Goal: Task Accomplishment & Management: Manage account settings

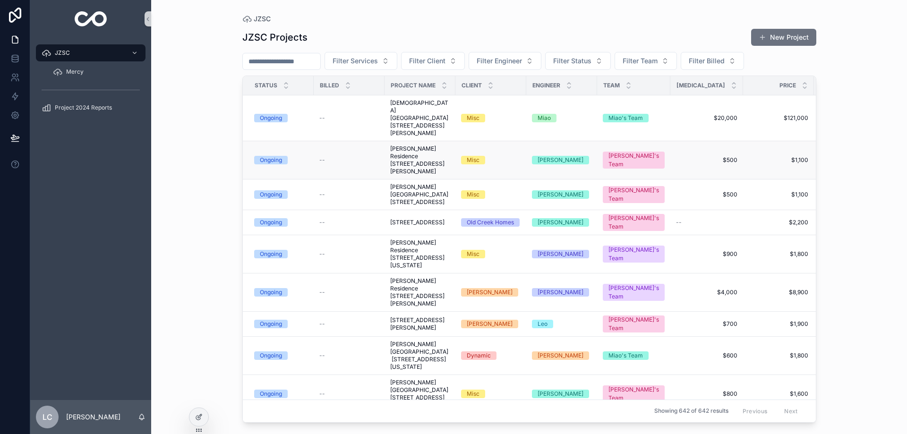
click at [427, 162] on span "[PERSON_NAME] Residence [STREET_ADDRESS][PERSON_NAME]" at bounding box center [420, 160] width 60 height 30
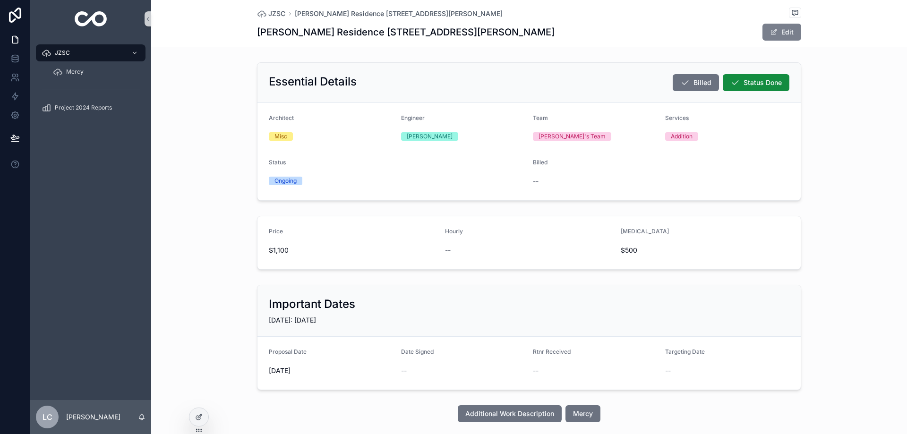
click at [784, 34] on button "Edit" at bounding box center [782, 32] width 39 height 17
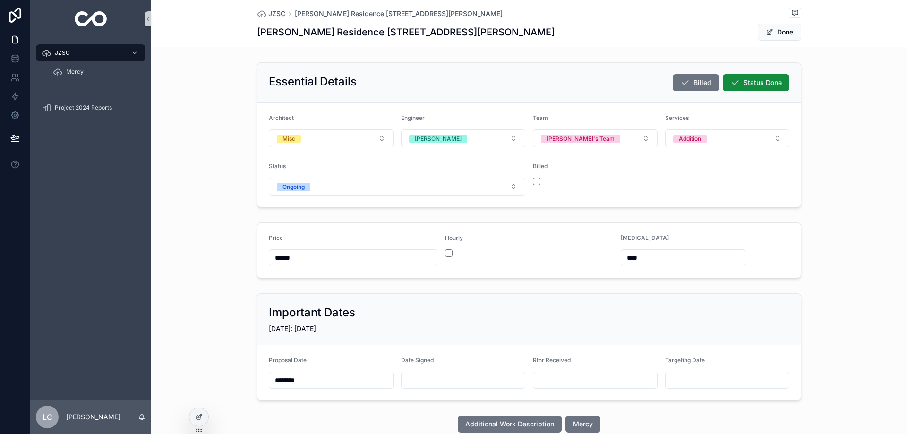
click at [435, 381] on input "scrollable content" at bounding box center [464, 380] width 124 height 13
click at [385, 294] on button "8" at bounding box center [383, 294] width 17 height 17
type input "********"
click at [782, 31] on button "Done" at bounding box center [779, 32] width 43 height 17
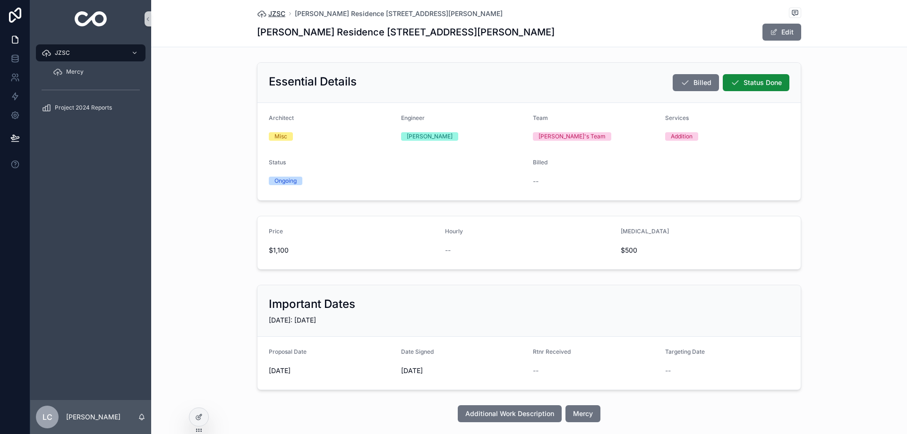
click at [270, 13] on span "JZSC" at bounding box center [276, 13] width 17 height 9
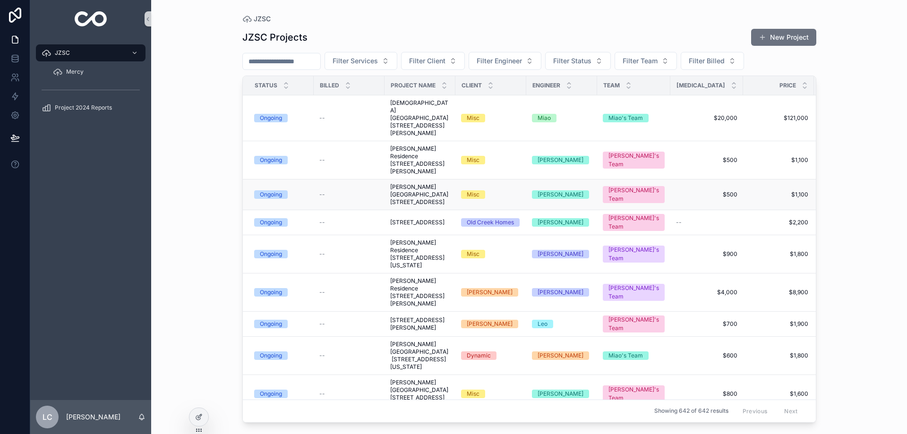
click at [425, 195] on span "[PERSON_NAME][GEOGRAPHIC_DATA] [STREET_ADDRESS]" at bounding box center [420, 194] width 60 height 23
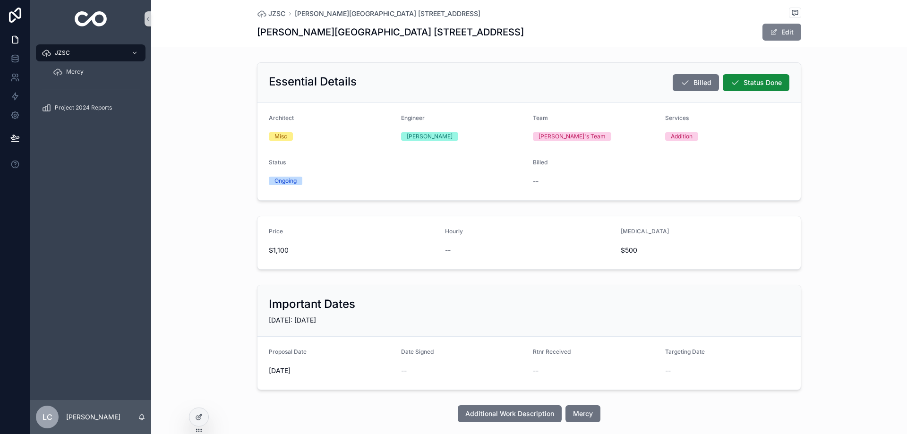
click at [774, 32] on span "scrollable content" at bounding box center [774, 32] width 8 height 8
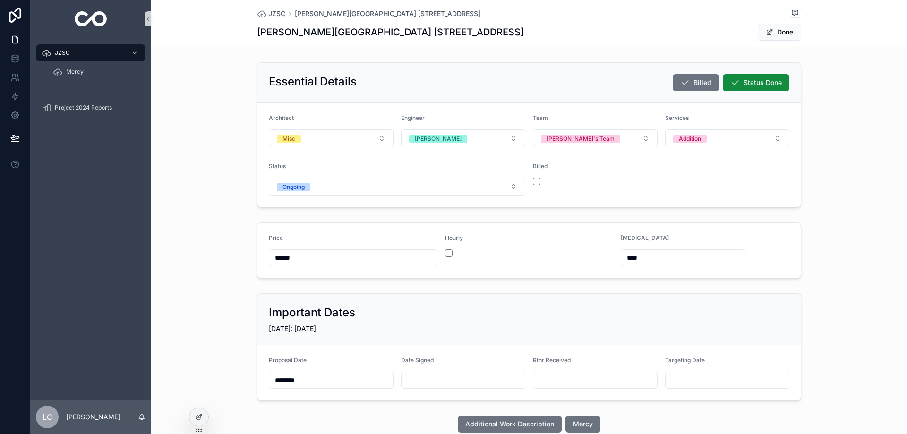
click at [418, 377] on input "scrollable content" at bounding box center [464, 380] width 124 height 13
click at [380, 294] on button "8" at bounding box center [383, 294] width 17 height 17
type input "********"
click at [778, 34] on span "Done" at bounding box center [779, 32] width 43 height 17
click at [769, 28] on button "Done" at bounding box center [779, 32] width 43 height 17
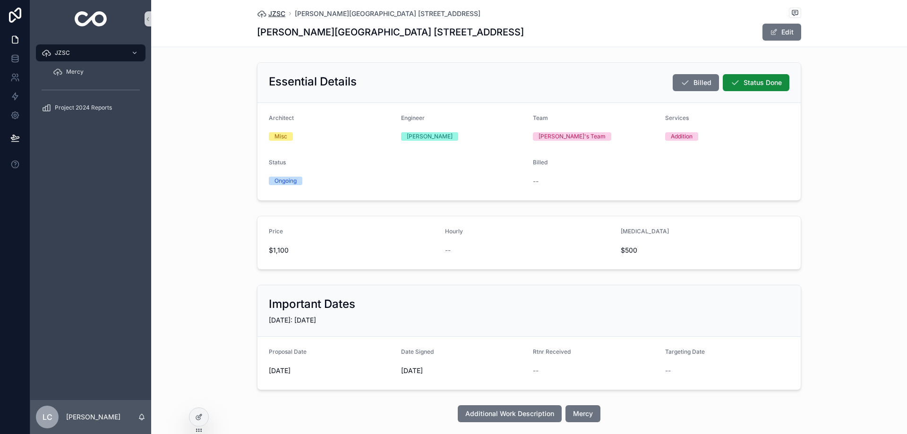
click at [271, 14] on span "JZSC" at bounding box center [276, 13] width 17 height 9
